Goal: Task Accomplishment & Management: Manage account settings

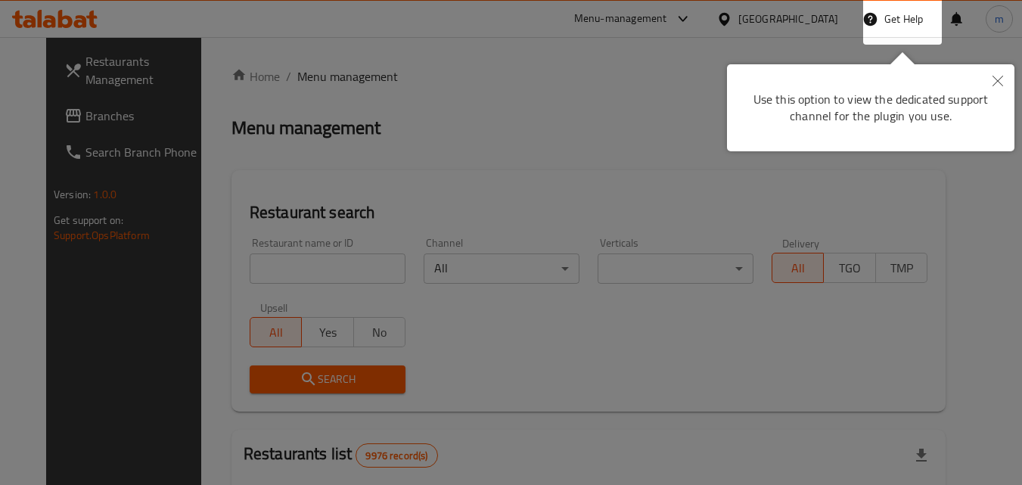
click at [996, 81] on icon "Close" at bounding box center [998, 81] width 11 height 11
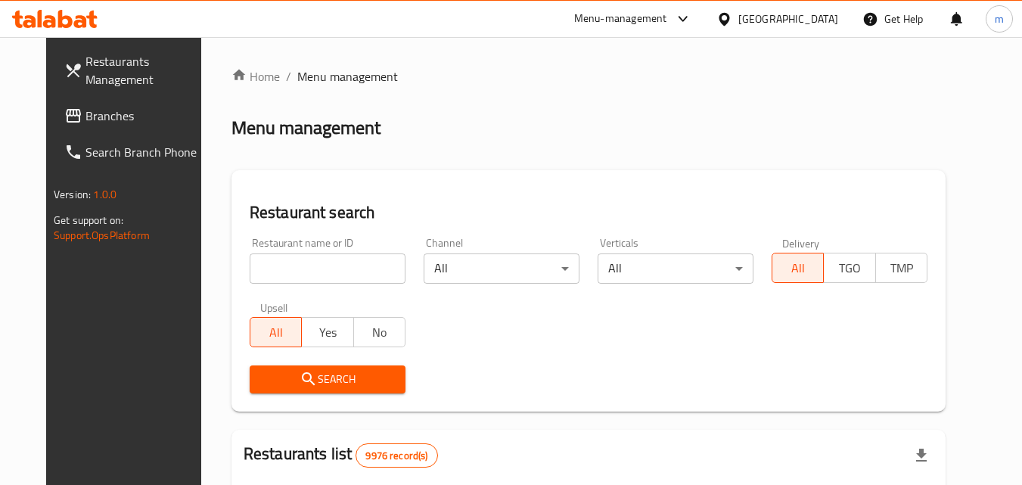
click at [739, 14] on div at bounding box center [728, 19] width 22 height 17
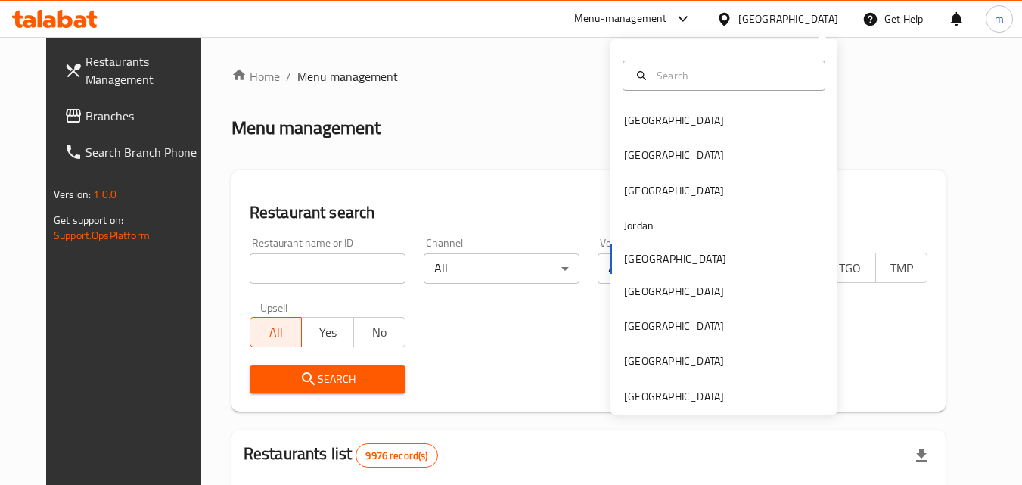
scroll to position [8, 0]
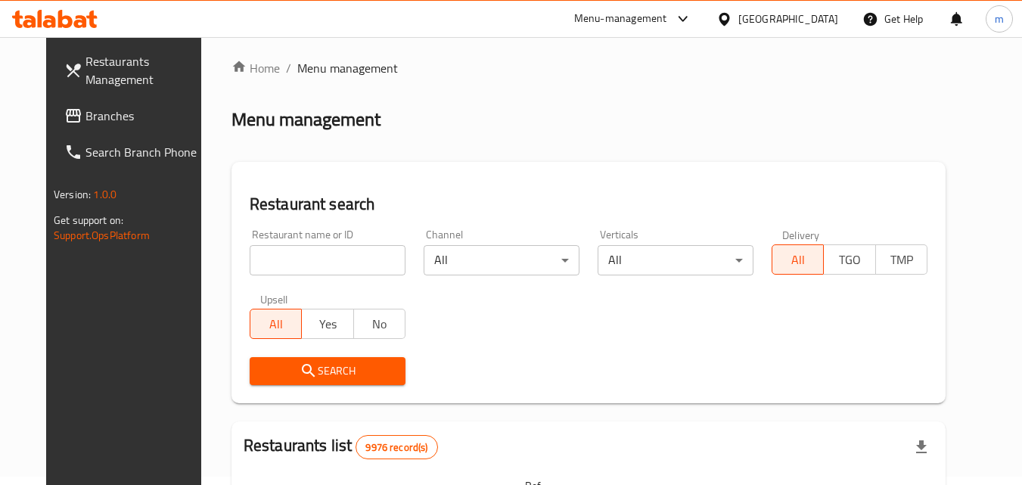
click at [739, 17] on div at bounding box center [728, 19] width 22 height 17
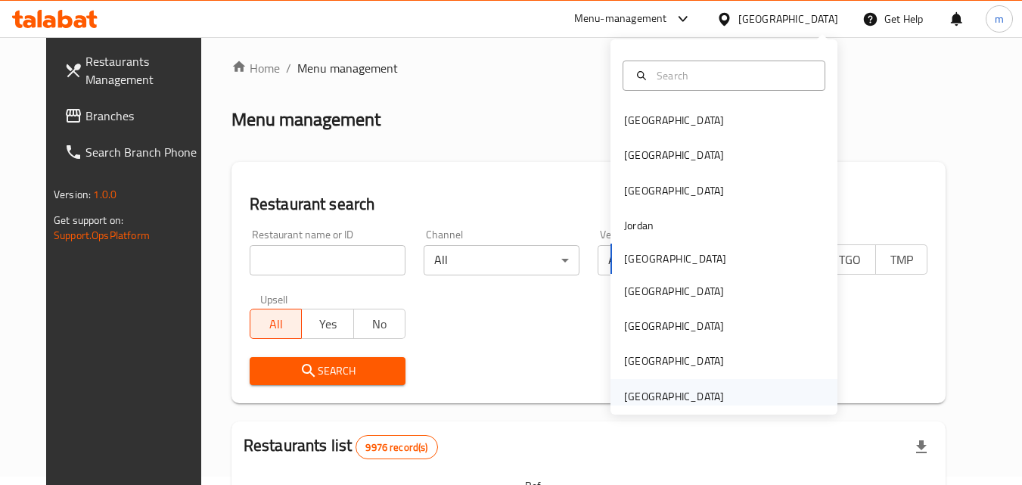
click at [684, 400] on div "United Arab Emirates" at bounding box center [674, 396] width 100 height 17
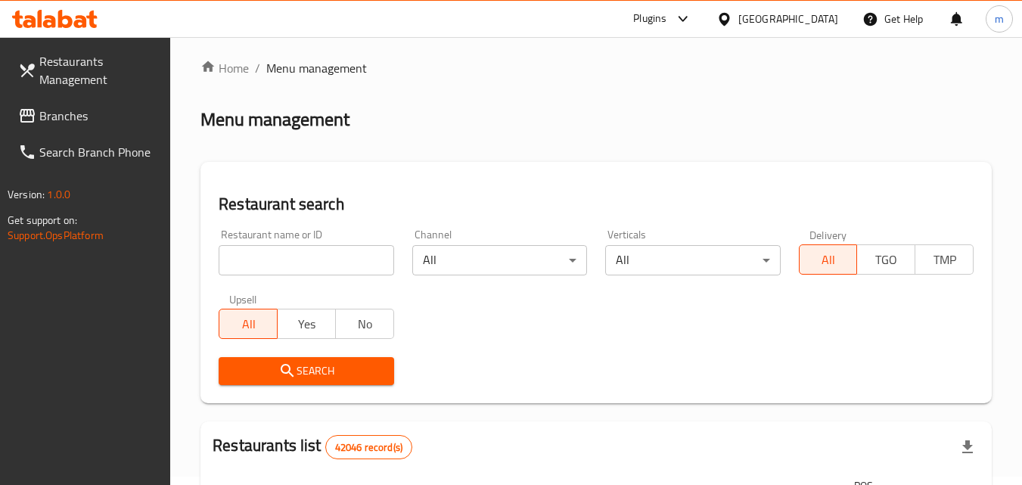
click at [101, 114] on span "Branches" at bounding box center [99, 116] width 120 height 18
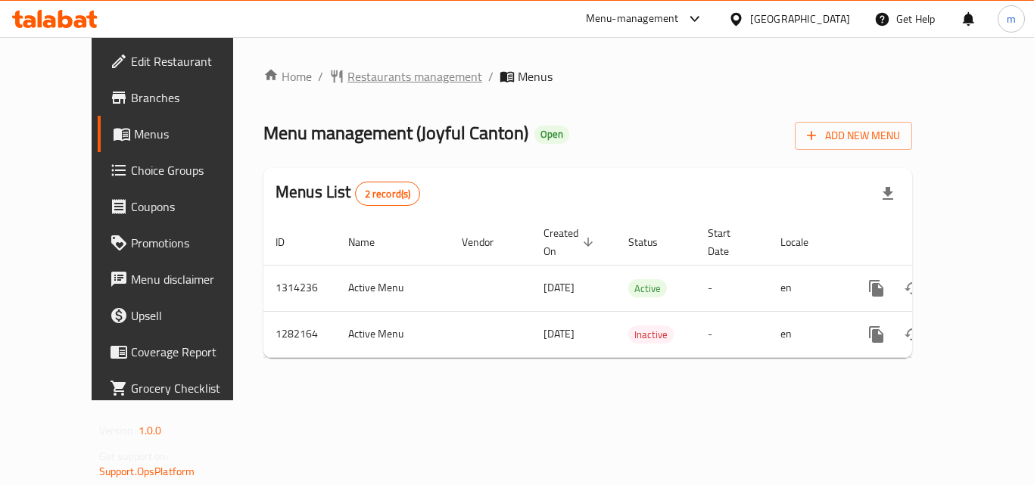
click at [347, 79] on span "Restaurants management" at bounding box center [414, 76] width 135 height 18
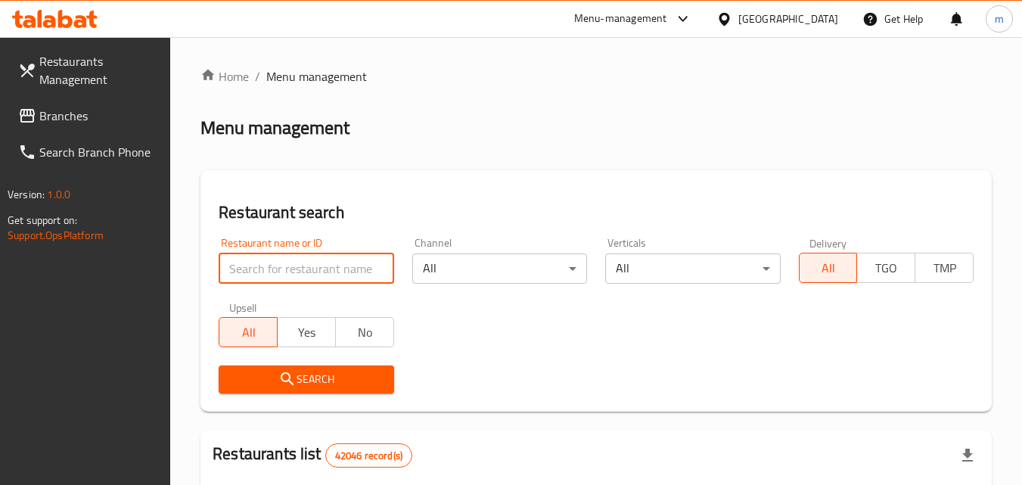
click at [309, 267] on input "search" at bounding box center [306, 269] width 175 height 30
paste input "694698"
type input "694698"
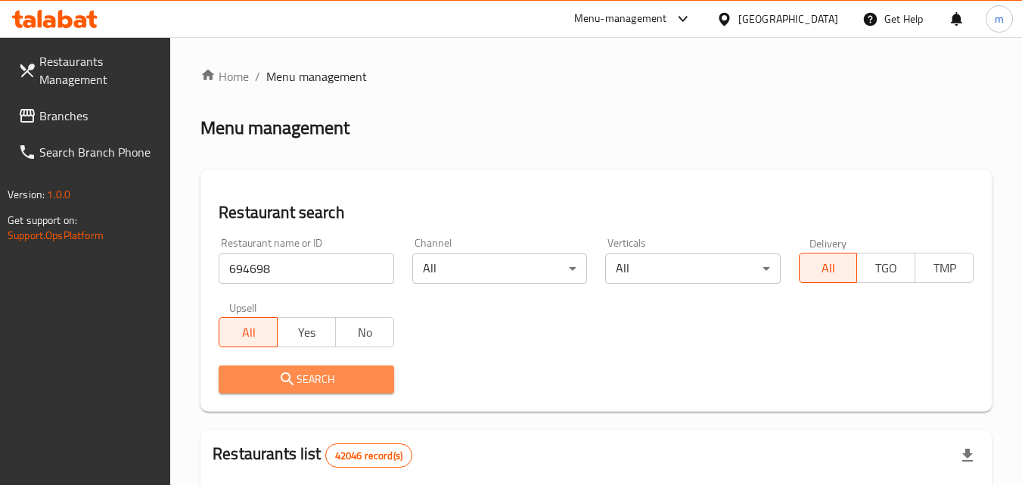
click at [358, 380] on span "Search" at bounding box center [306, 379] width 151 height 19
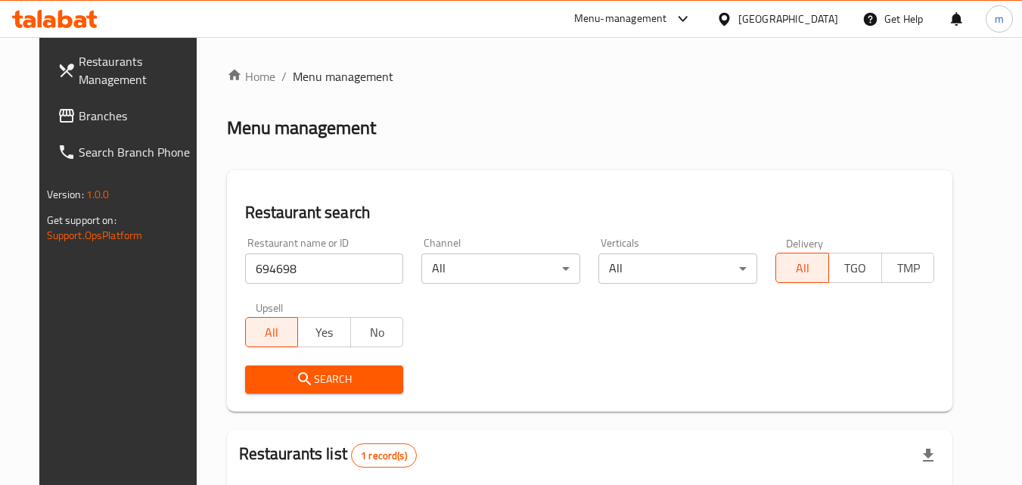
scroll to position [177, 0]
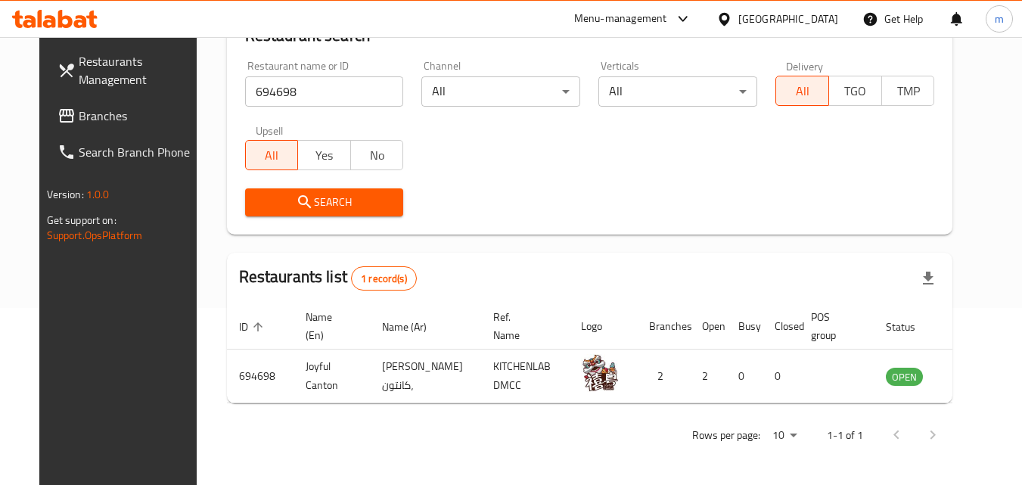
click at [837, 17] on div "[GEOGRAPHIC_DATA]" at bounding box center [789, 19] width 100 height 17
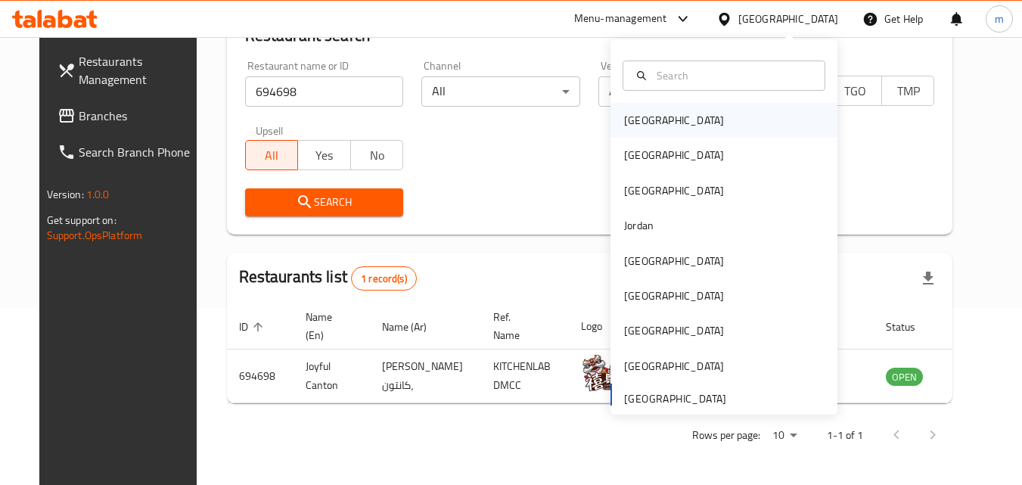
click at [637, 122] on div "[GEOGRAPHIC_DATA]" at bounding box center [674, 120] width 100 height 17
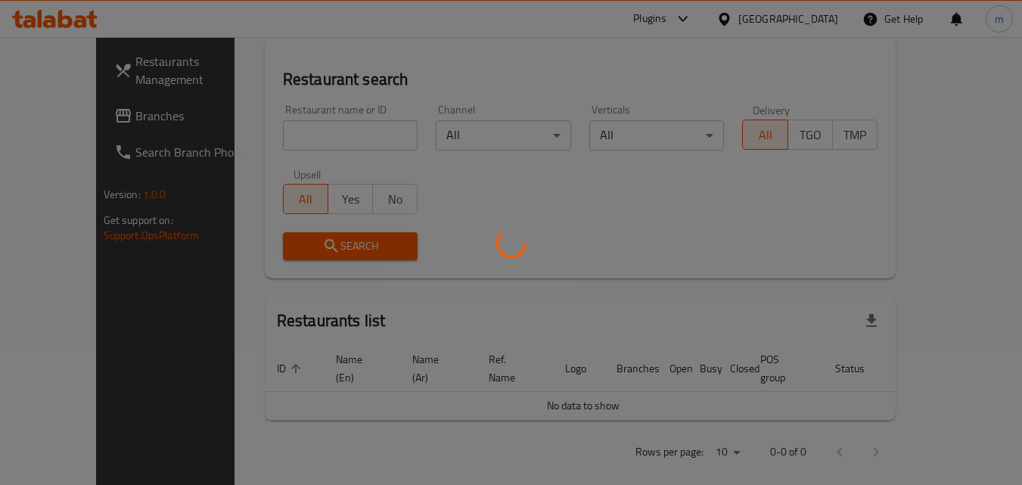
scroll to position [177, 0]
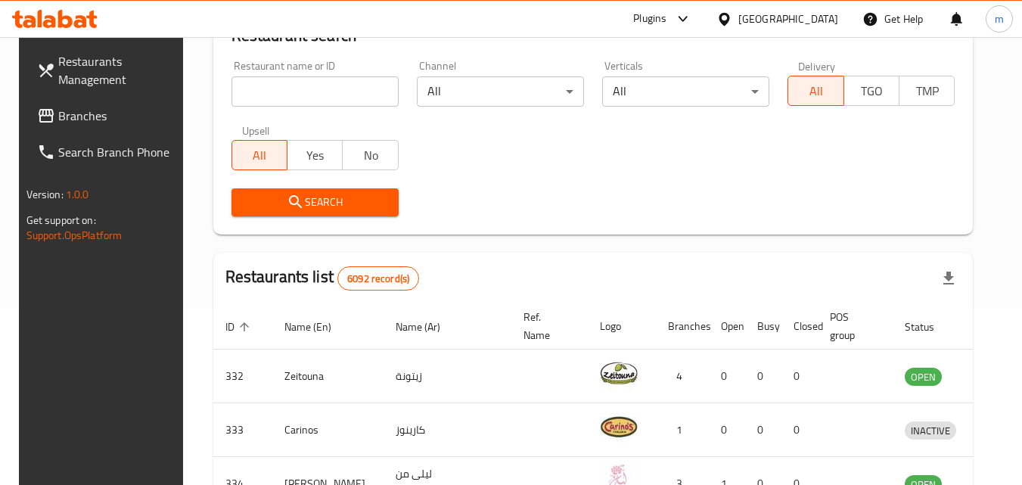
click at [115, 114] on span "Branches" at bounding box center [118, 116] width 120 height 18
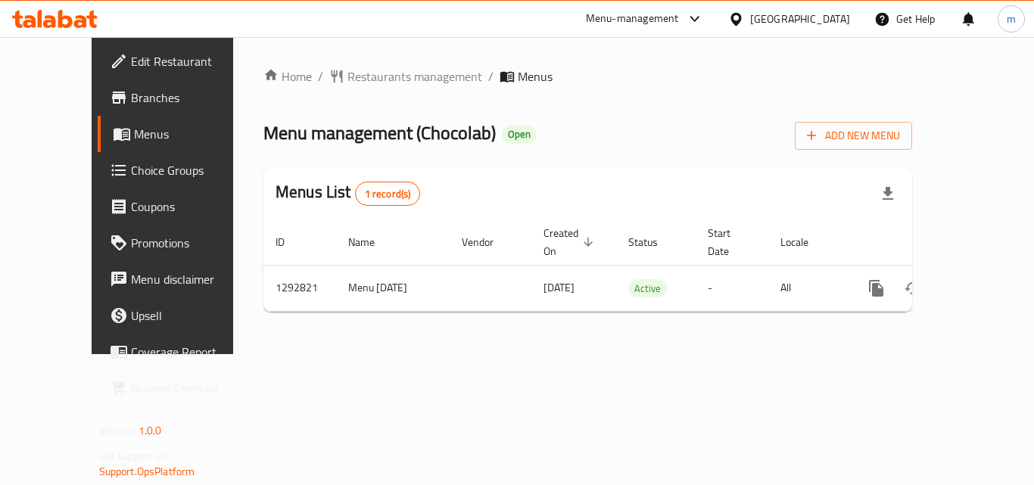
click at [521, 69] on ol "Home / Restaurants management / Menus" at bounding box center [587, 76] width 649 height 18
click at [357, 76] on span "Restaurants management" at bounding box center [414, 76] width 135 height 18
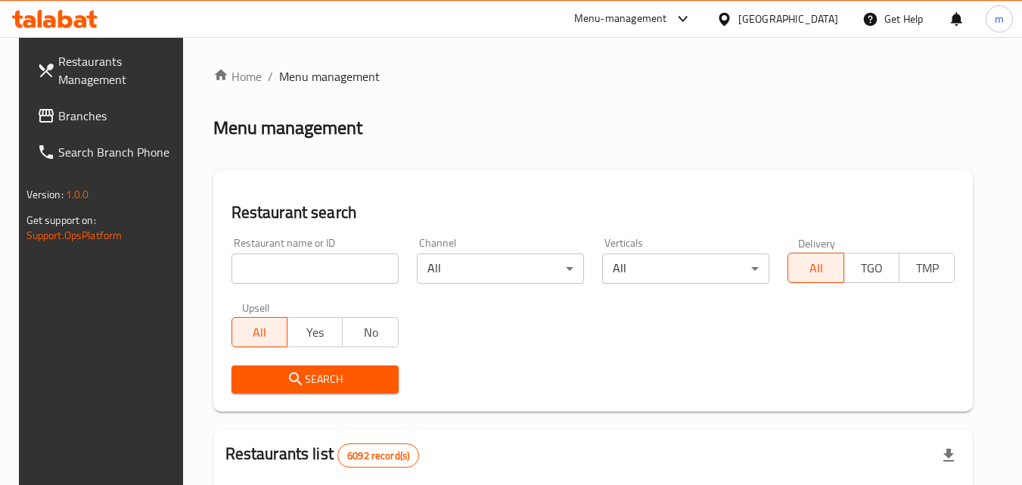
click at [267, 269] on input "search" at bounding box center [315, 269] width 167 height 30
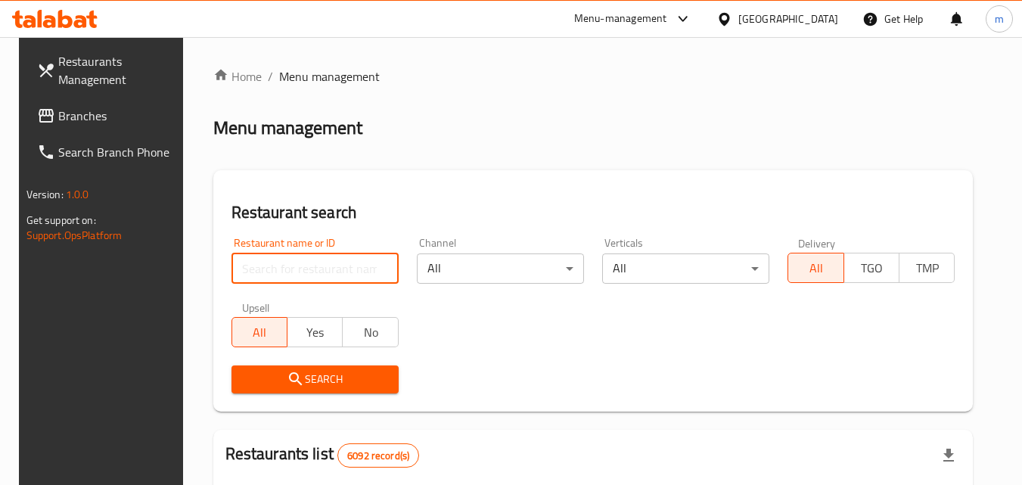
paste input "699114"
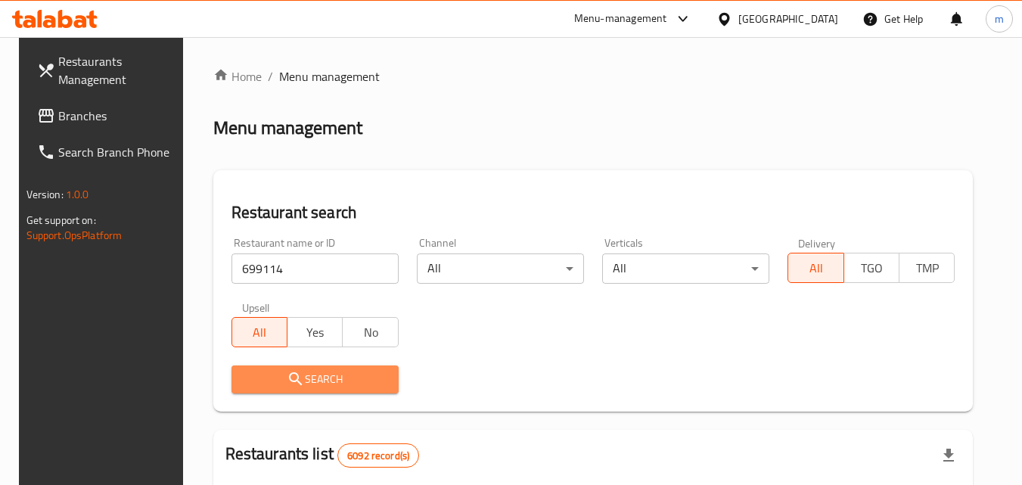
click at [300, 374] on span "Search" at bounding box center [315, 379] width 143 height 19
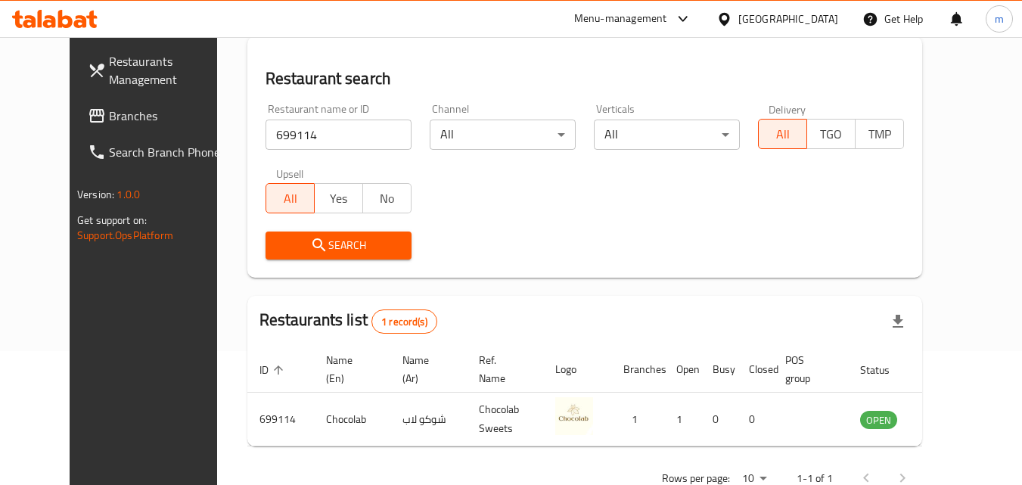
scroll to position [151, 0]
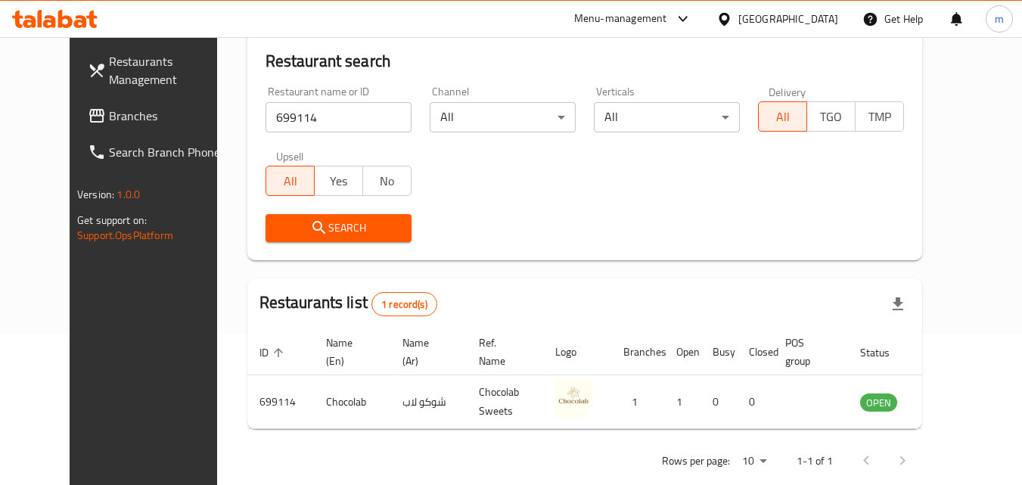
click at [739, 24] on div at bounding box center [728, 19] width 22 height 17
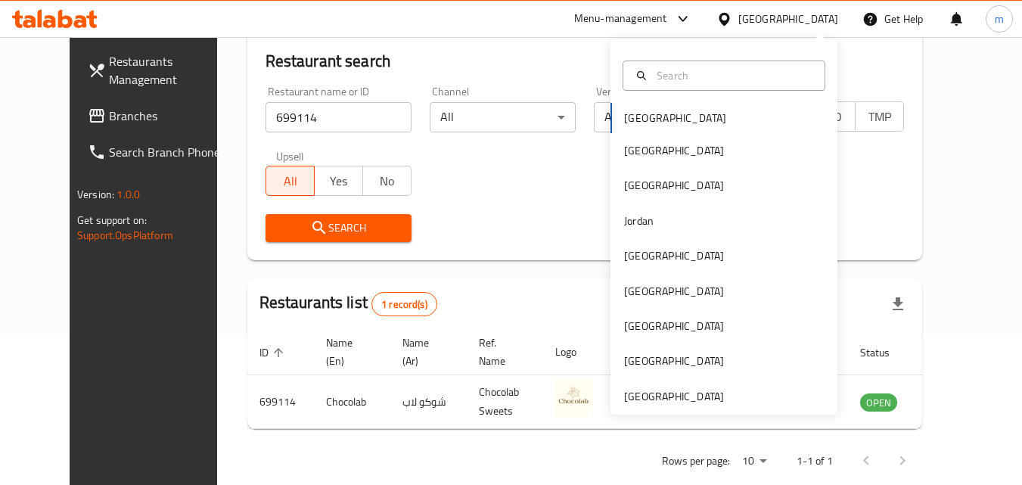
click at [628, 117] on div "Bahrain Egypt Iraq Jordan Kuwait Oman Qatar Saudi Arabia United Arab Emirates" at bounding box center [724, 258] width 227 height 311
click at [316, 118] on input "699114" at bounding box center [339, 117] width 146 height 30
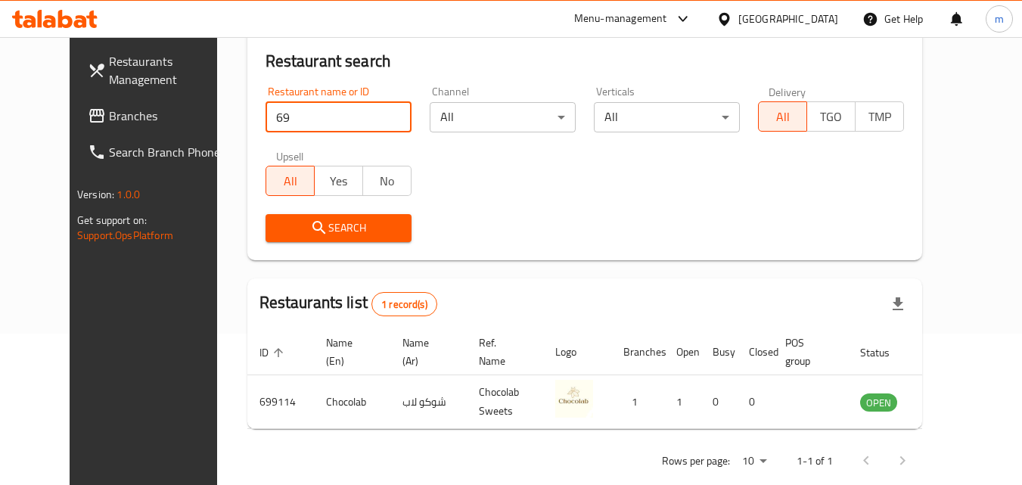
type input "6"
paste input "667751"
click at [303, 220] on span "Search" at bounding box center [339, 228] width 122 height 19
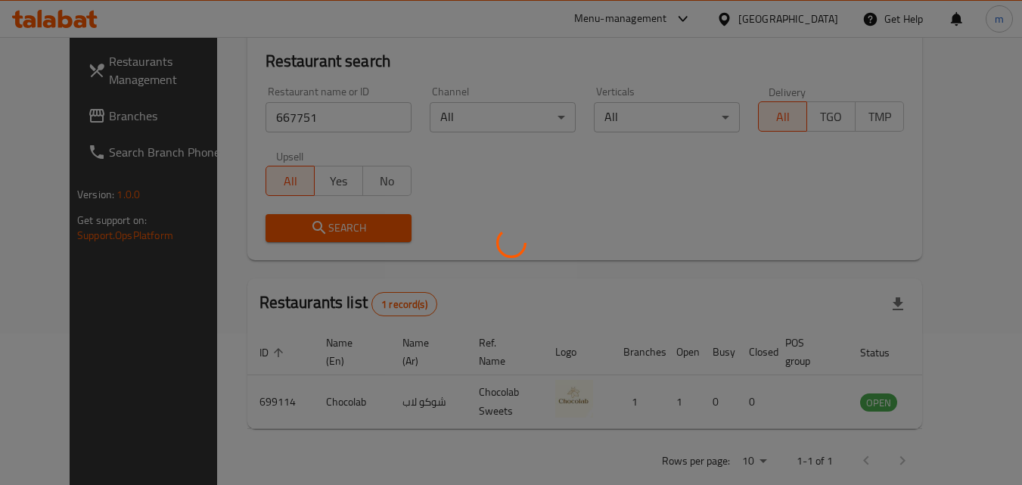
scroll to position [133, 0]
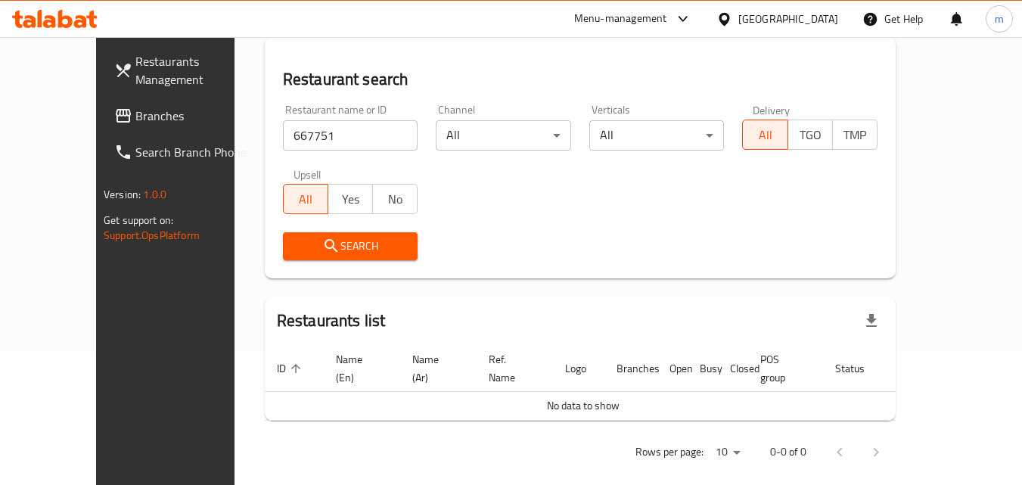
click at [326, 133] on input "667751" at bounding box center [350, 135] width 135 height 30
type input "6"
paste input "667751"
type input "667751"
click at [322, 241] on icon "submit" at bounding box center [331, 246] width 18 height 18
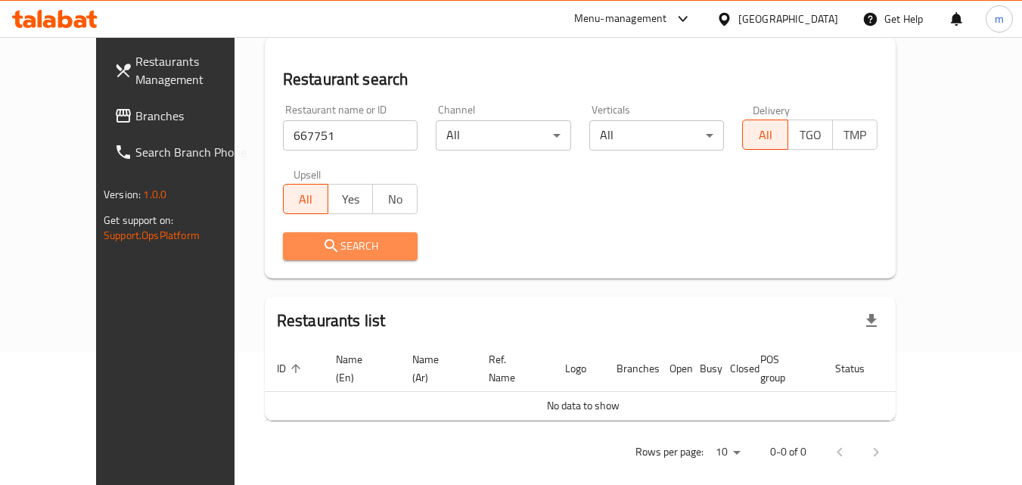
click at [325, 241] on icon "submit" at bounding box center [331, 245] width 13 height 13
click at [135, 115] on span "Branches" at bounding box center [195, 116] width 120 height 18
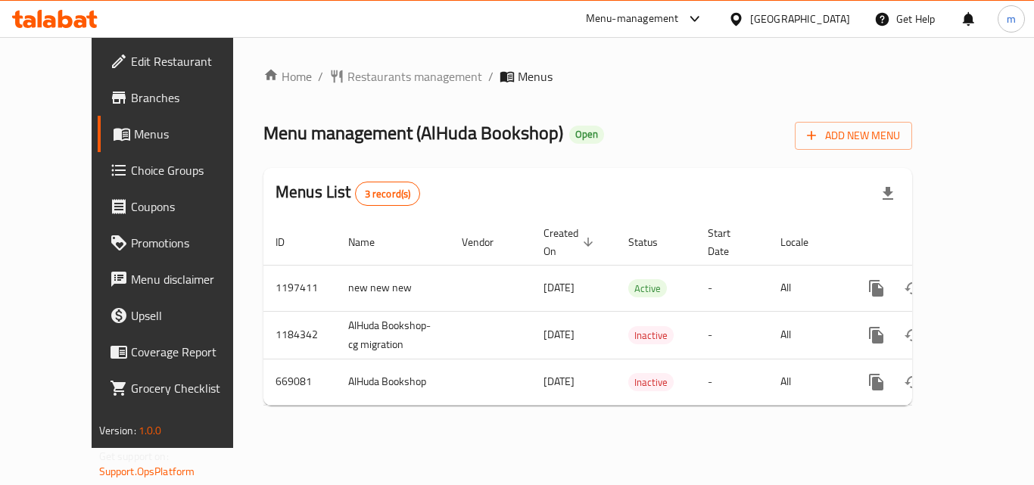
click at [592, 134] on div "Menu management ( AlHuda Bookshop ) Open Add New Menu" at bounding box center [587, 133] width 649 height 34
click at [347, 71] on span "Restaurants management" at bounding box center [414, 76] width 135 height 18
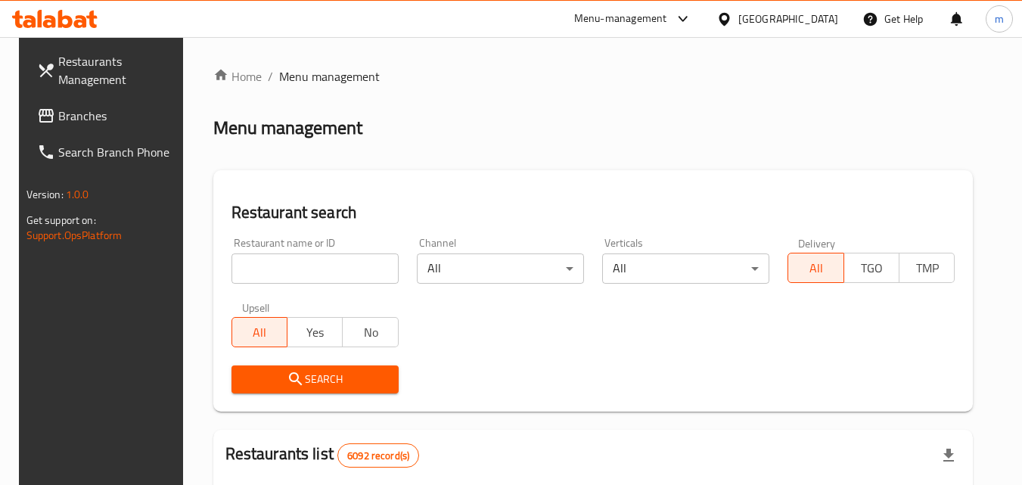
click at [298, 266] on input "search" at bounding box center [315, 269] width 167 height 30
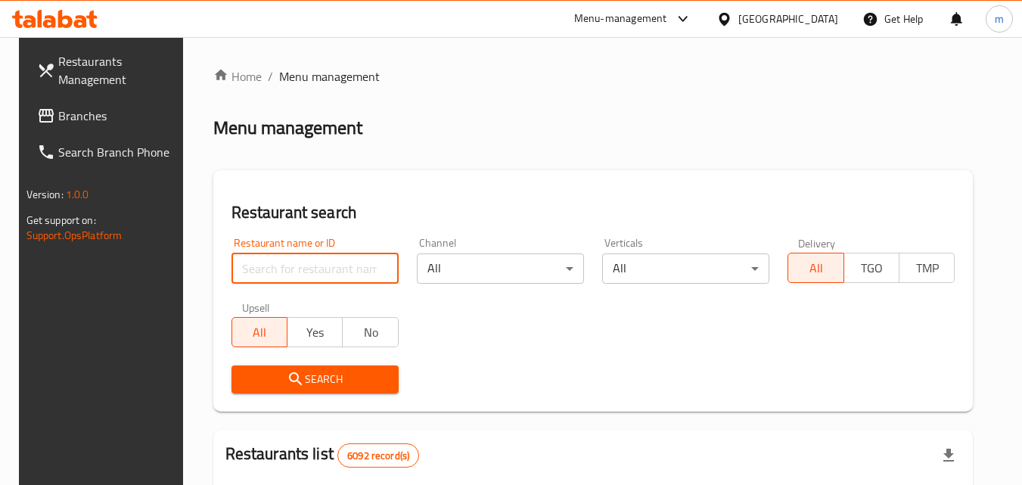
paste input "667751"
type input "667751"
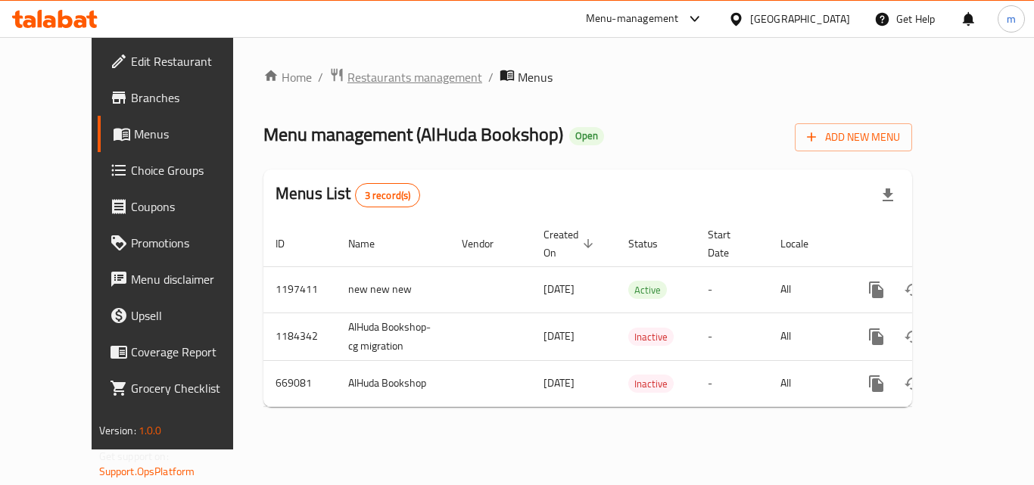
click at [367, 78] on span "Restaurants management" at bounding box center [414, 77] width 135 height 18
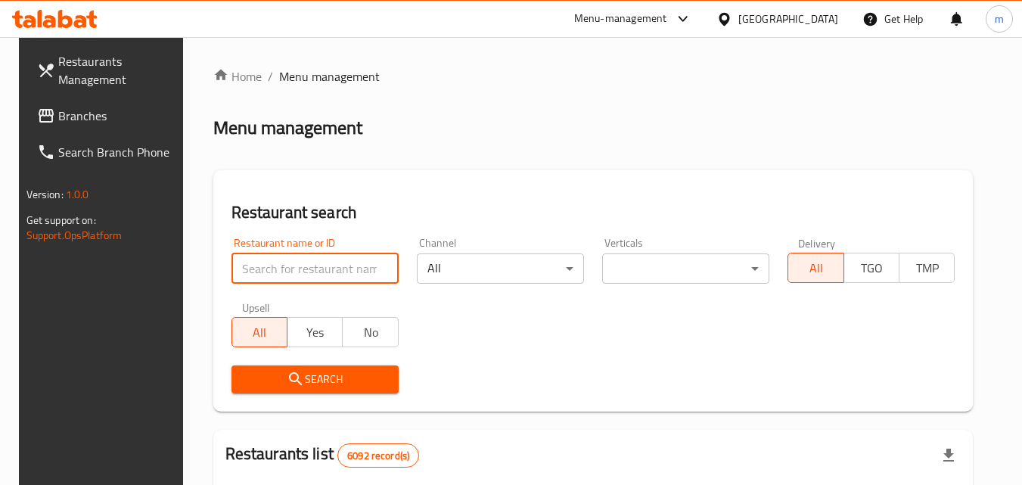
click at [329, 263] on input "search" at bounding box center [315, 269] width 167 height 30
paste input "642211"
type input "642211"
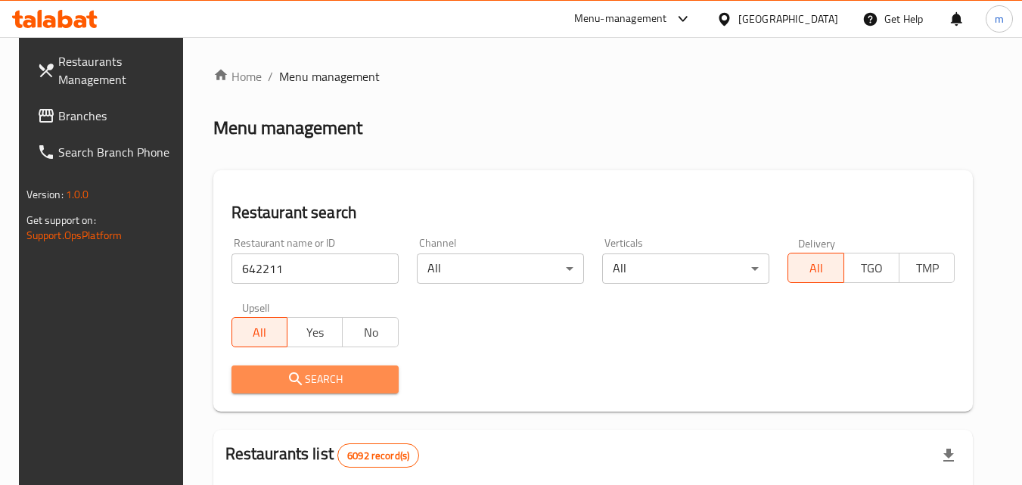
click at [293, 384] on icon "submit" at bounding box center [295, 378] width 13 height 13
click at [291, 382] on div at bounding box center [511, 242] width 1022 height 485
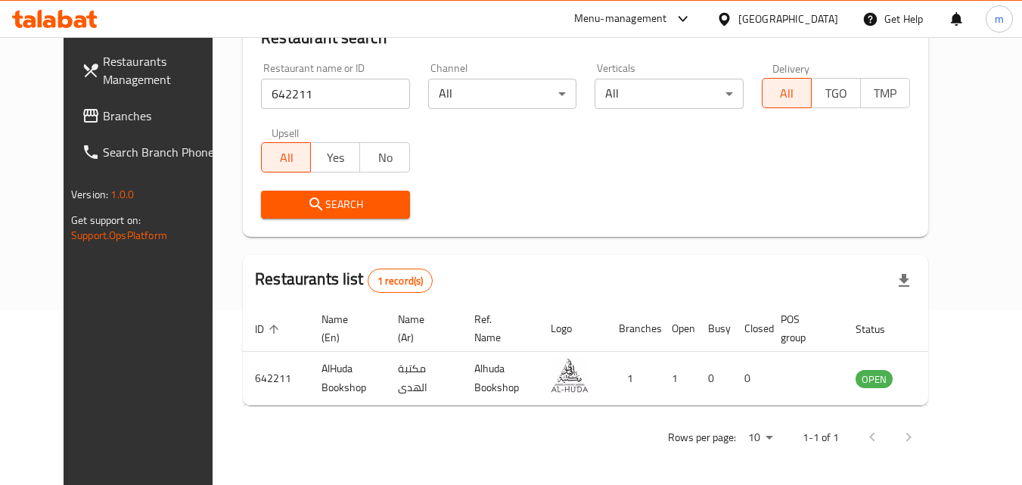
scroll to position [177, 0]
